Goal: Task Accomplishment & Management: Use online tool/utility

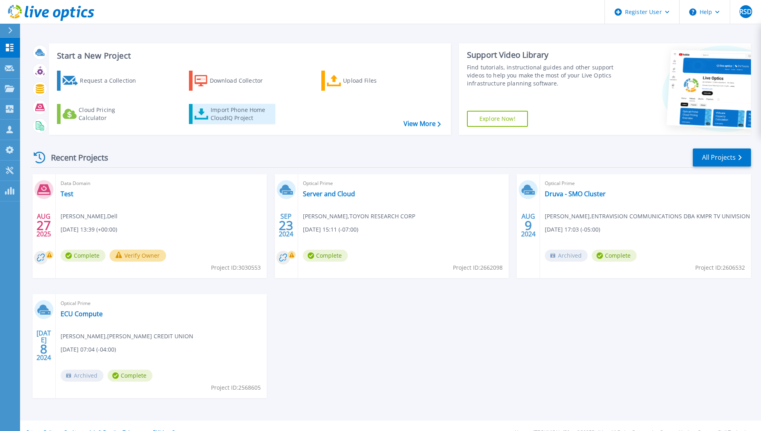
click at [247, 117] on div "Import Phone Home CloudIQ Project" at bounding box center [242, 114] width 63 height 16
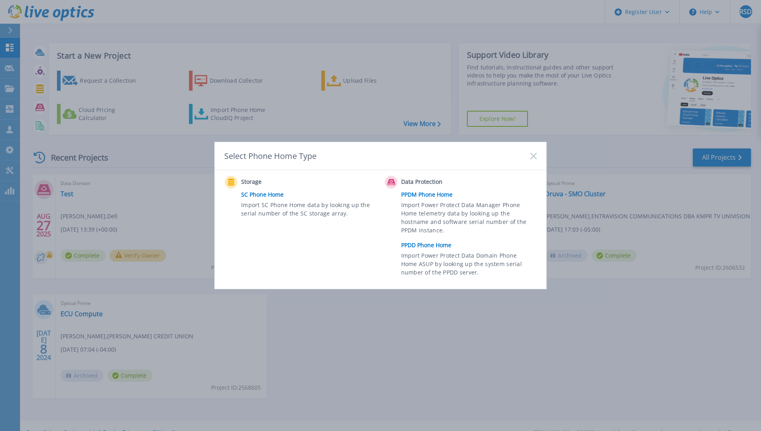
click at [427, 246] on link "PPDD Phone Home" at bounding box center [471, 245] width 140 height 12
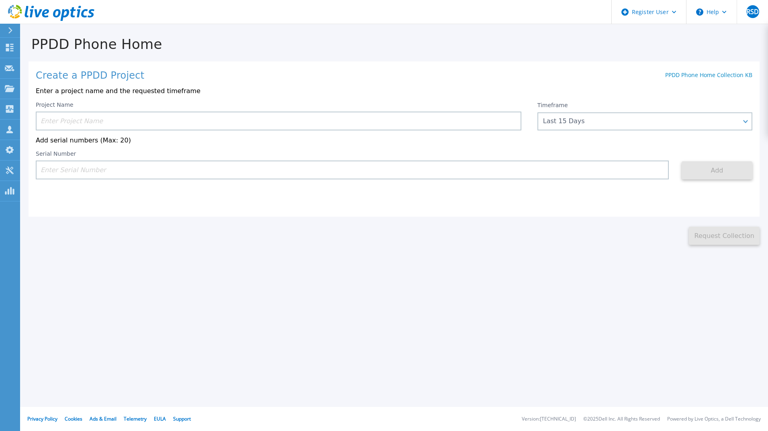
click at [445, 120] on input at bounding box center [278, 121] width 485 height 19
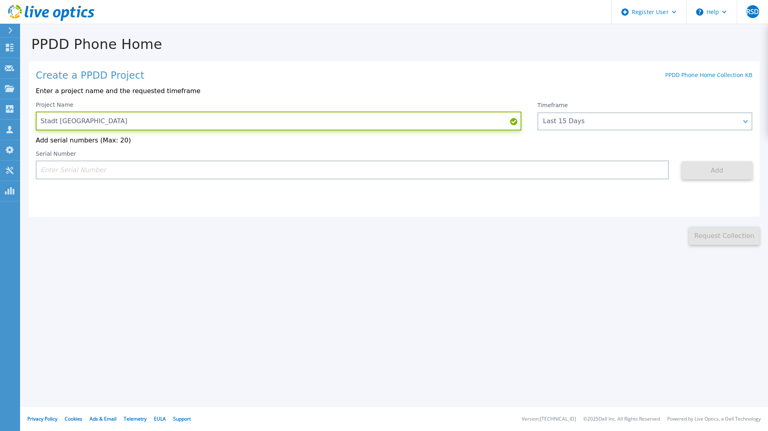
type input "Stadt [GEOGRAPHIC_DATA]"
click at [295, 174] on input at bounding box center [352, 170] width 633 height 19
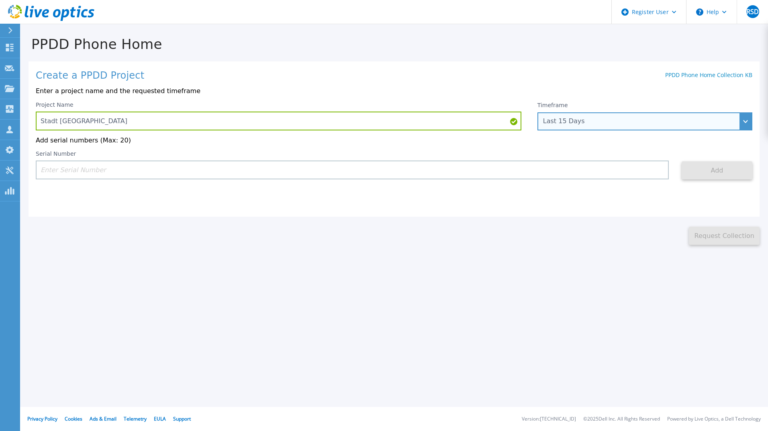
click at [585, 124] on div "Last 15 Days" at bounding box center [640, 121] width 195 height 7
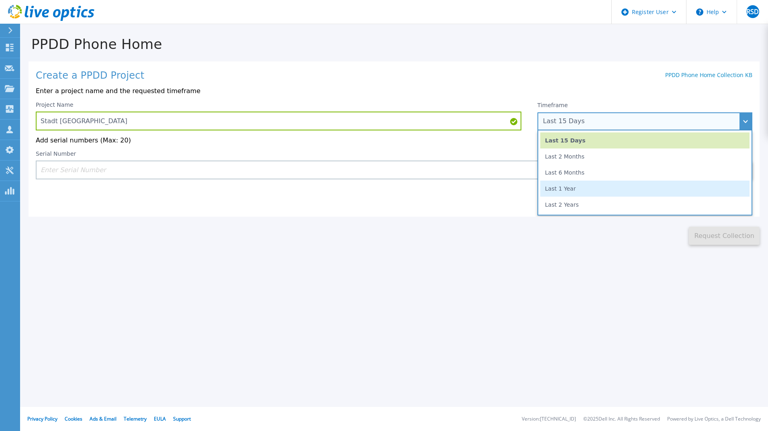
click at [574, 192] on li "Last 1 Year" at bounding box center [644, 189] width 209 height 16
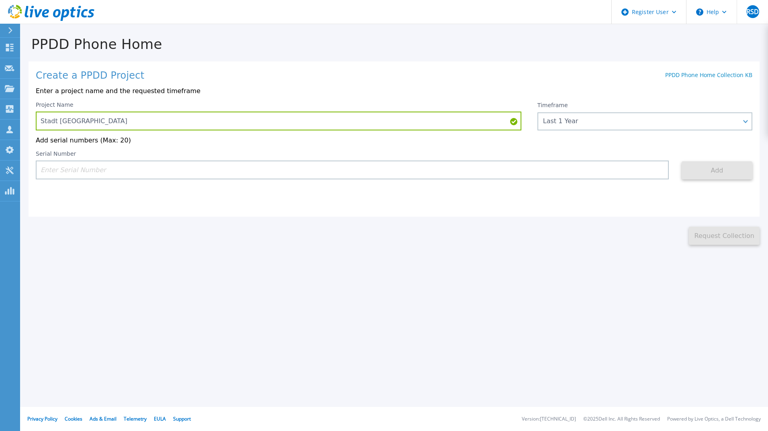
click at [310, 169] on input at bounding box center [352, 170] width 633 height 19
paste input "CKM00203000894"
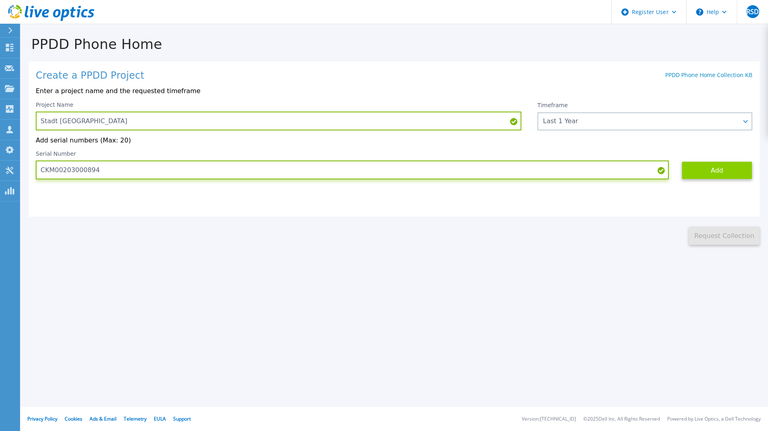
type input "CKM00203000894"
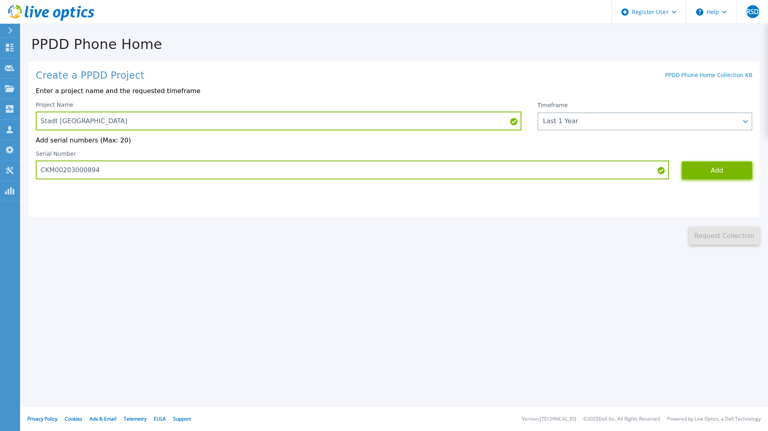
click at [728, 172] on button "Add" at bounding box center [716, 170] width 71 height 18
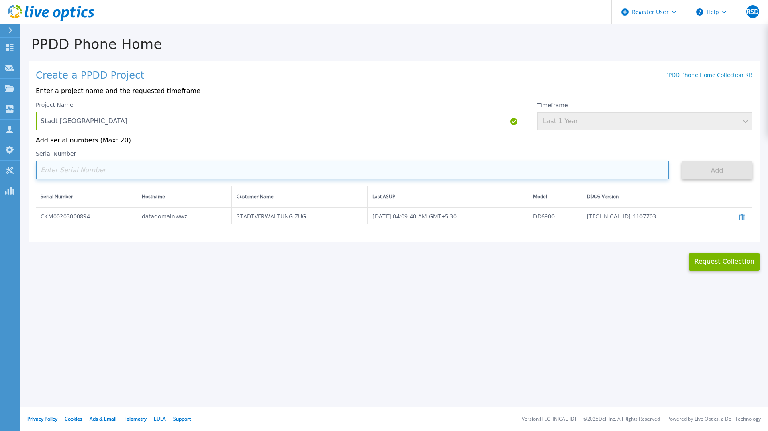
click at [261, 174] on input at bounding box center [352, 170] width 633 height 19
paste input "CKM00203000898"
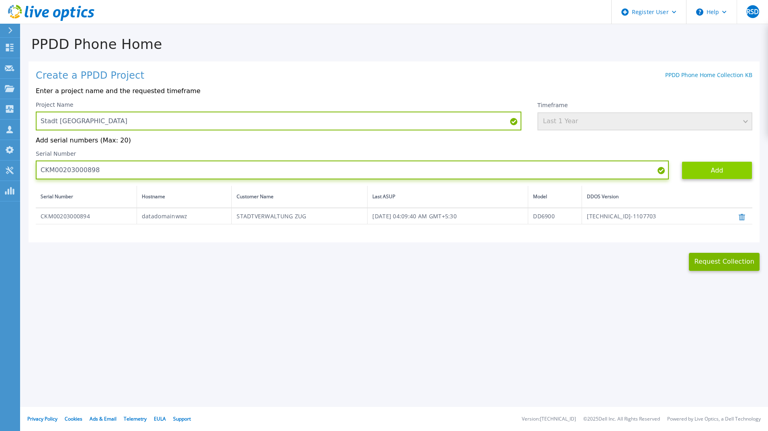
type input "CKM00203000898"
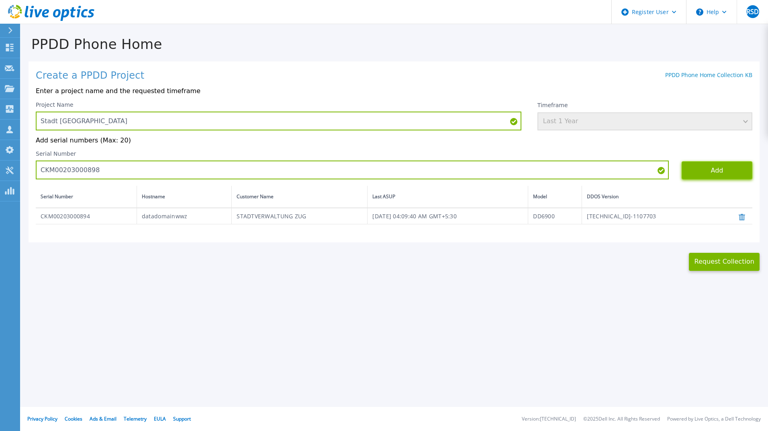
click at [701, 170] on button "Add" at bounding box center [716, 170] width 71 height 18
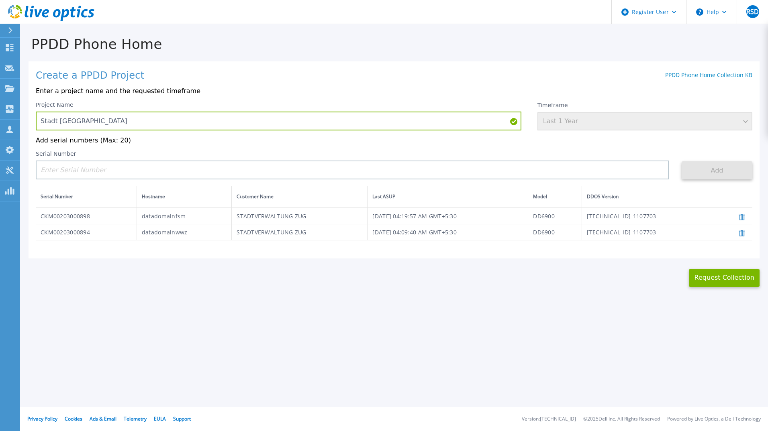
click at [670, 120] on div "Timeframe Last 1 Year" at bounding box center [644, 116] width 215 height 29
click at [720, 277] on button "Request Collection" at bounding box center [723, 278] width 71 height 18
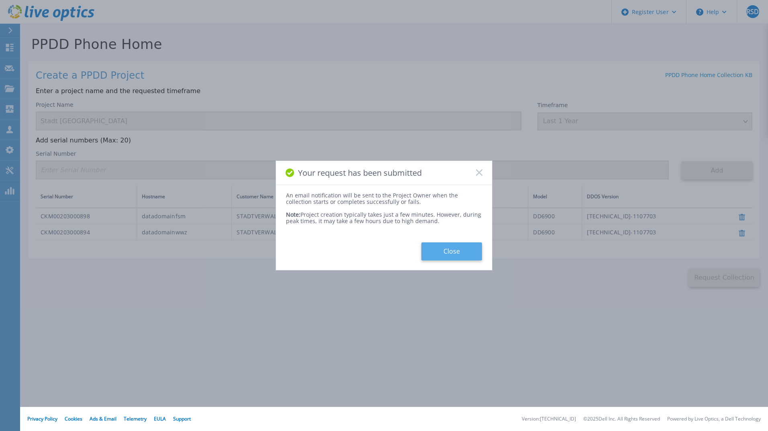
click at [450, 251] on button "Close" at bounding box center [451, 251] width 61 height 18
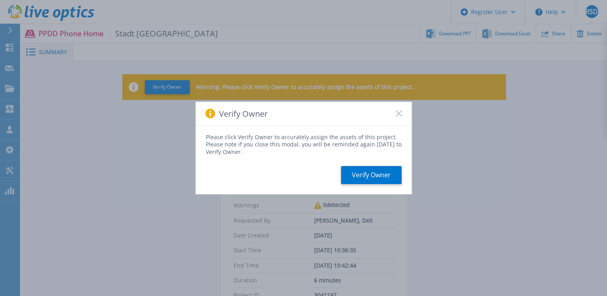
click at [398, 115] on rect at bounding box center [398, 113] width 7 height 7
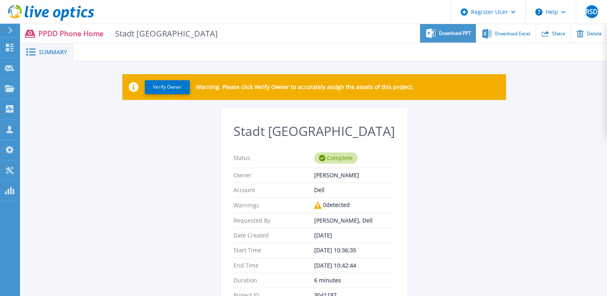
click at [456, 37] on div "Download PPT" at bounding box center [448, 33] width 56 height 19
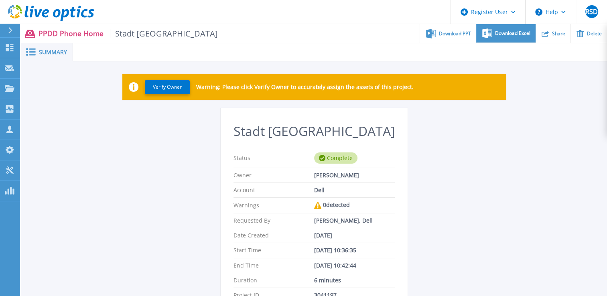
click at [515, 35] on span "Download Excel" at bounding box center [512, 33] width 35 height 5
